Goal: Browse casually: Explore the website without a specific task or goal

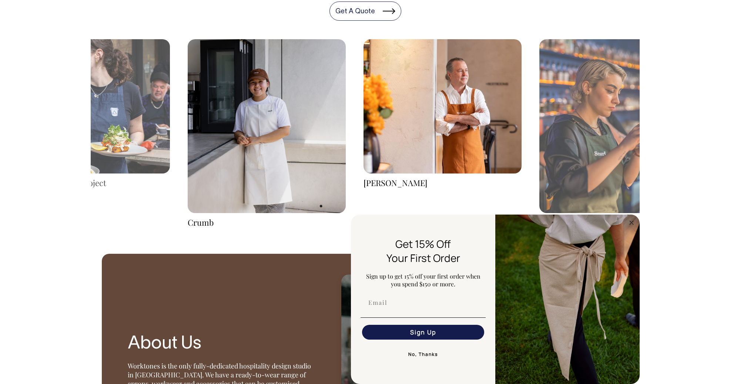
scroll to position [1236, 0]
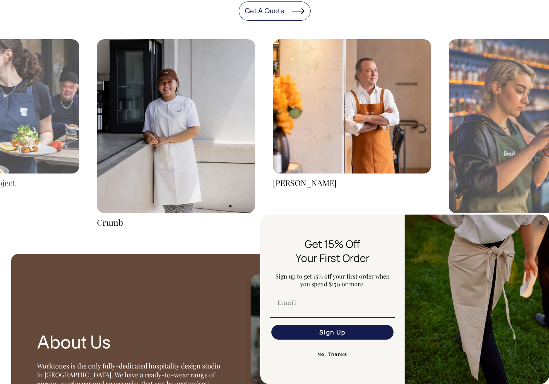
click at [190, 120] on img at bounding box center [176, 126] width 158 height 174
click at [384, 113] on img at bounding box center [352, 106] width 158 height 134
click at [302, 182] on div "Margaret" at bounding box center [352, 182] width 158 height 11
click at [363, 107] on img at bounding box center [352, 106] width 158 height 134
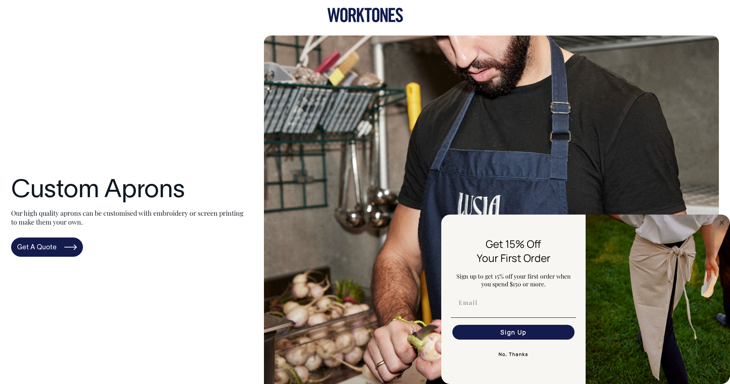
scroll to position [0, 0]
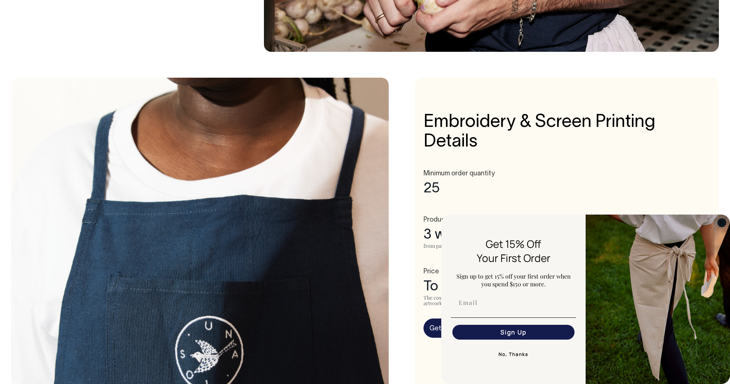
click at [548, 222] on icon "Close dialog" at bounding box center [722, 223] width 4 height 4
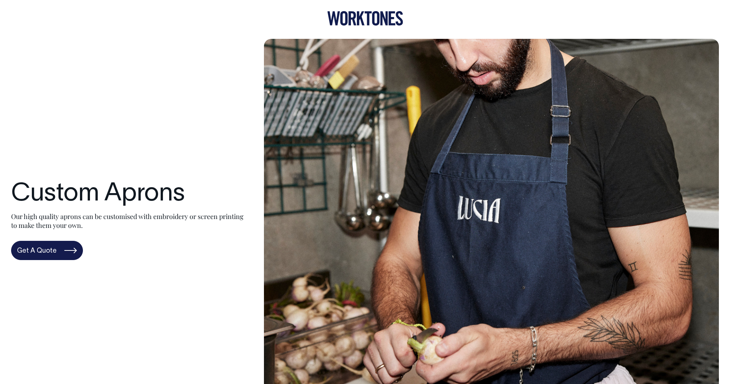
click at [351, 23] on icon at bounding box center [365, 18] width 76 height 14
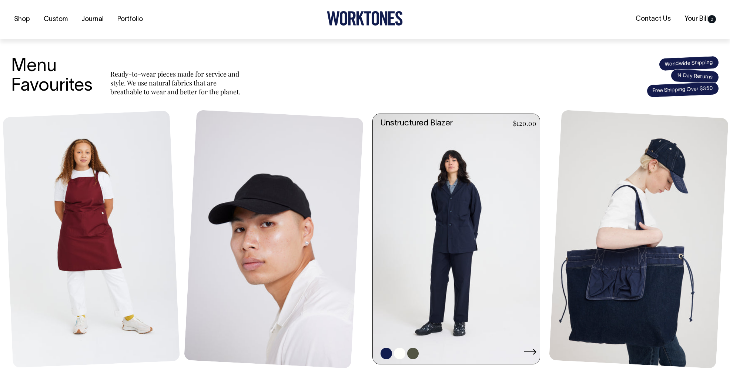
scroll to position [261, 0]
